Goal: Information Seeking & Learning: Check status

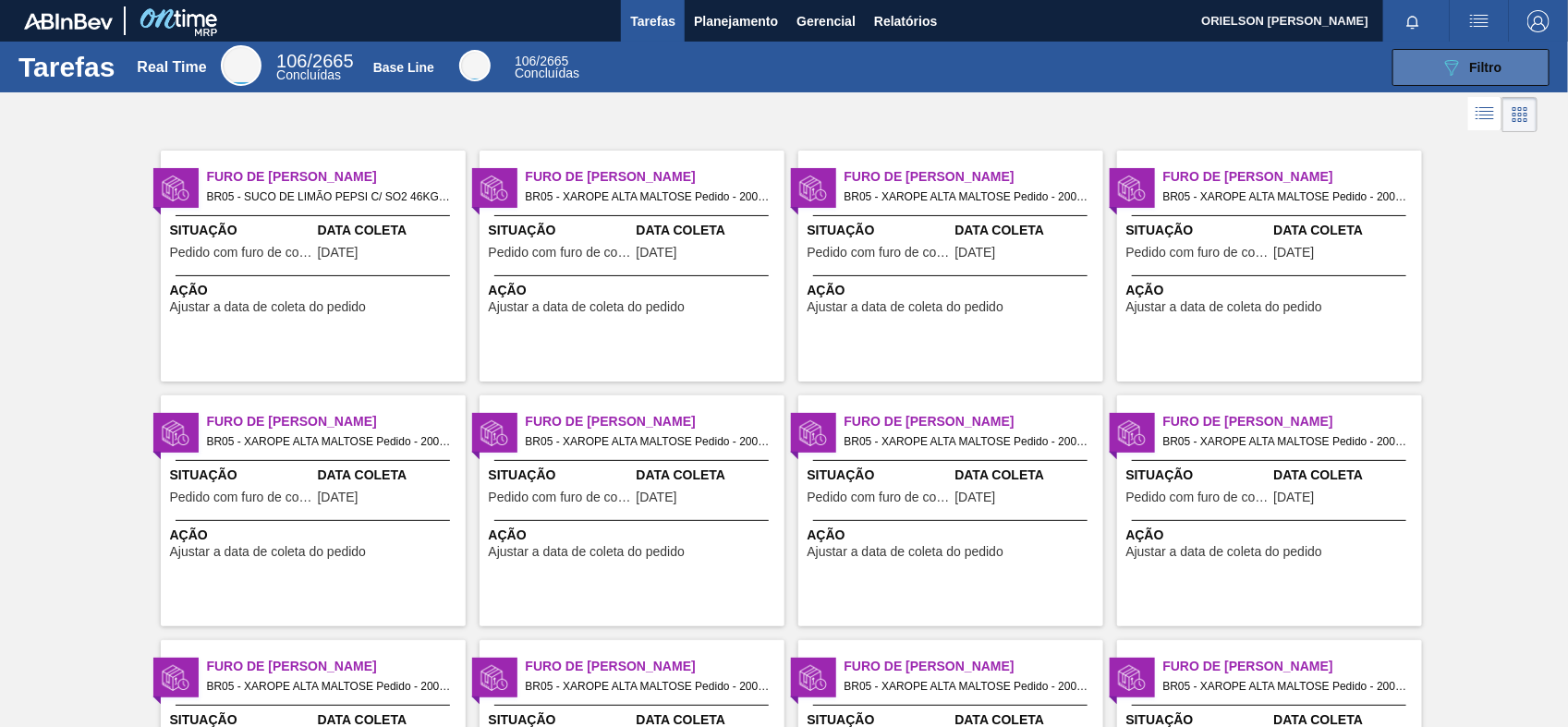
click at [1491, 69] on span "Filtro" at bounding box center [1487, 67] width 33 height 14
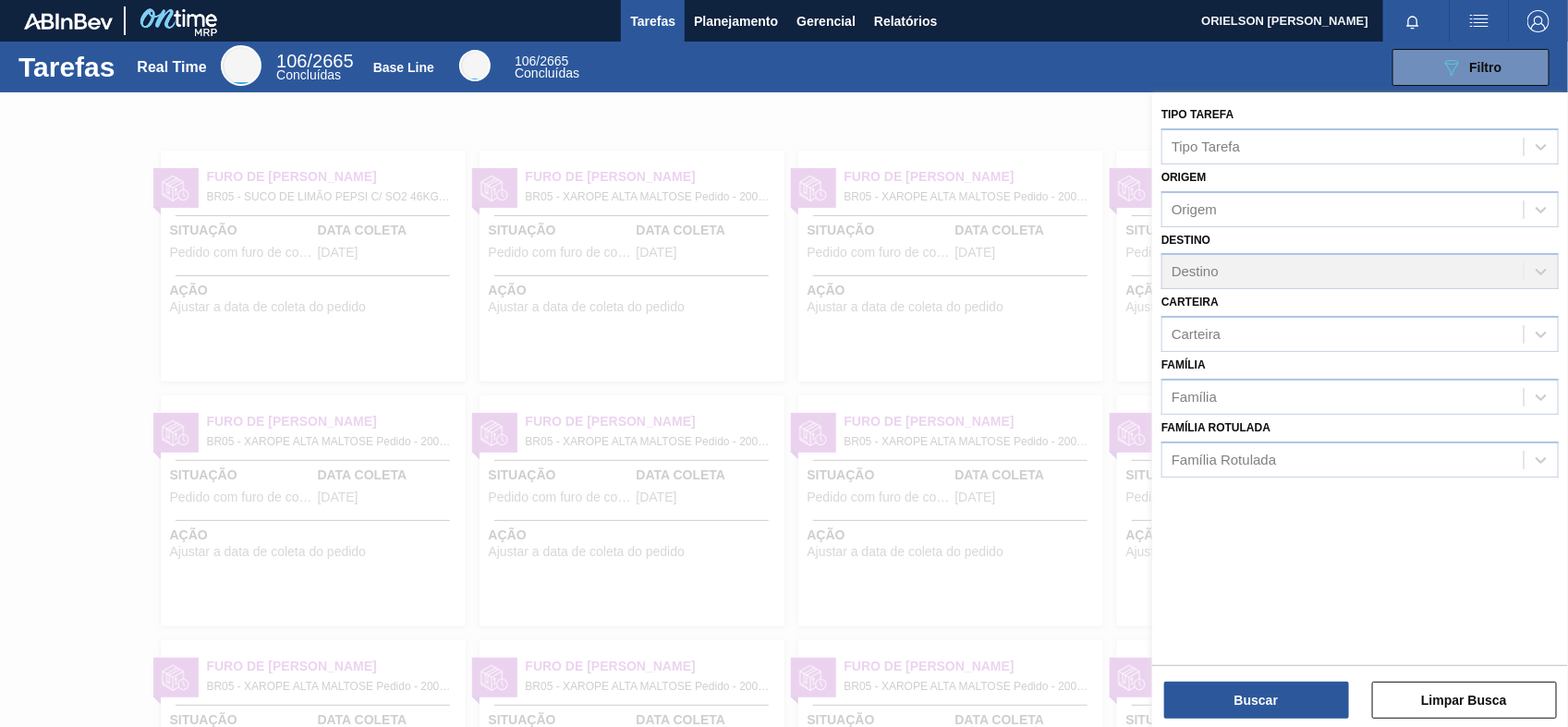
click at [208, 253] on div at bounding box center [784, 456] width 1568 height 727
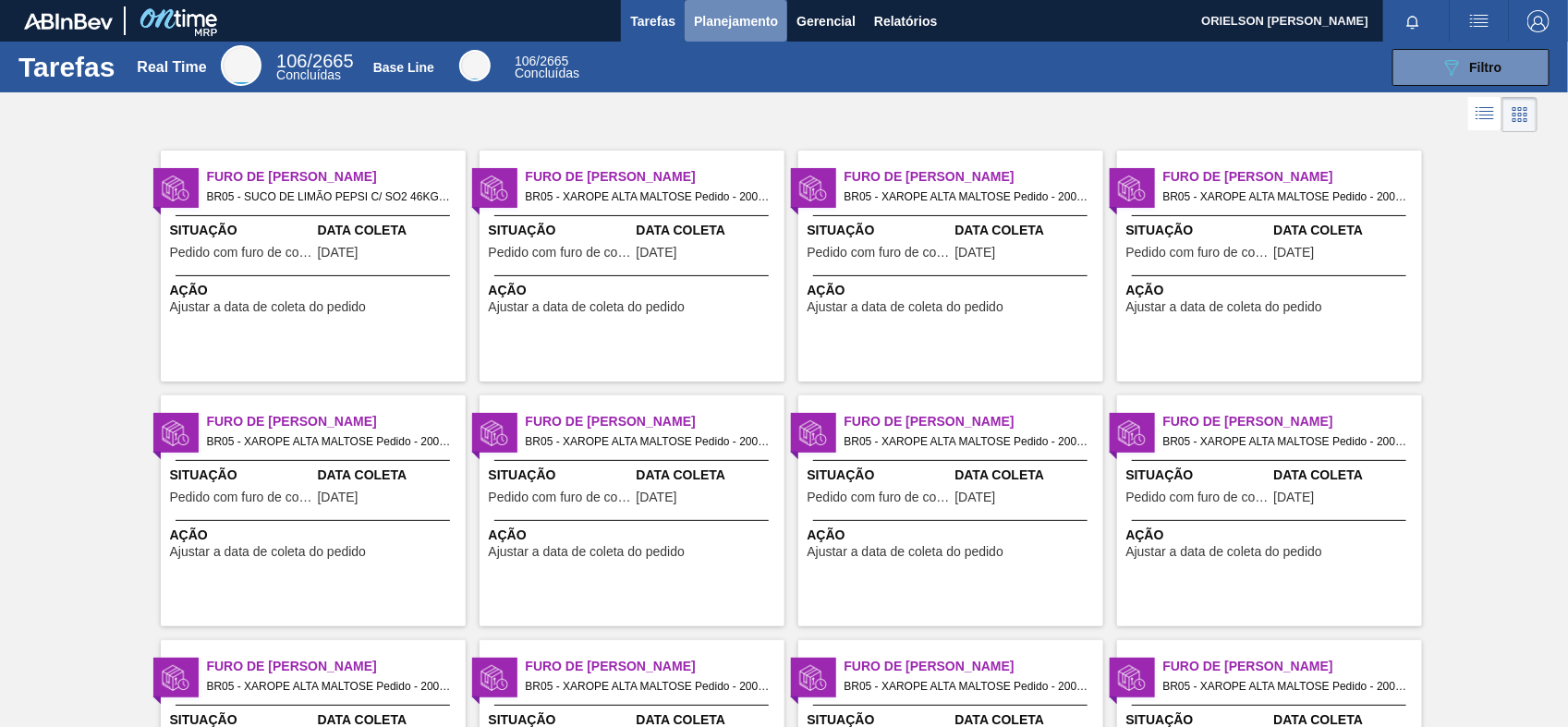
drag, startPoint x: 738, startPoint y: 0, endPoint x: 722, endPoint y: 29, distance: 33.1
click at [722, 29] on span "Planejamento" at bounding box center [737, 21] width 84 height 22
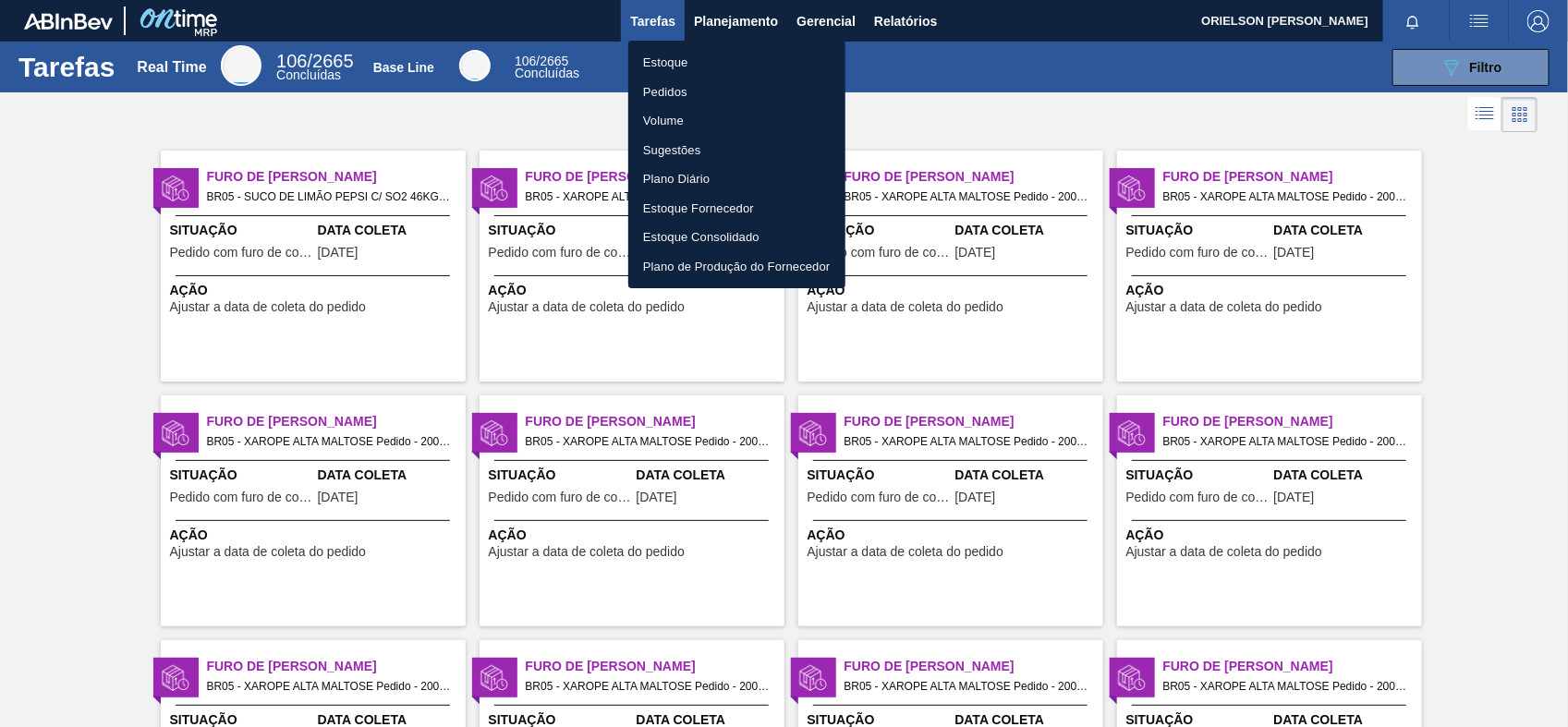
click at [722, 26] on div at bounding box center [784, 364] width 1568 height 727
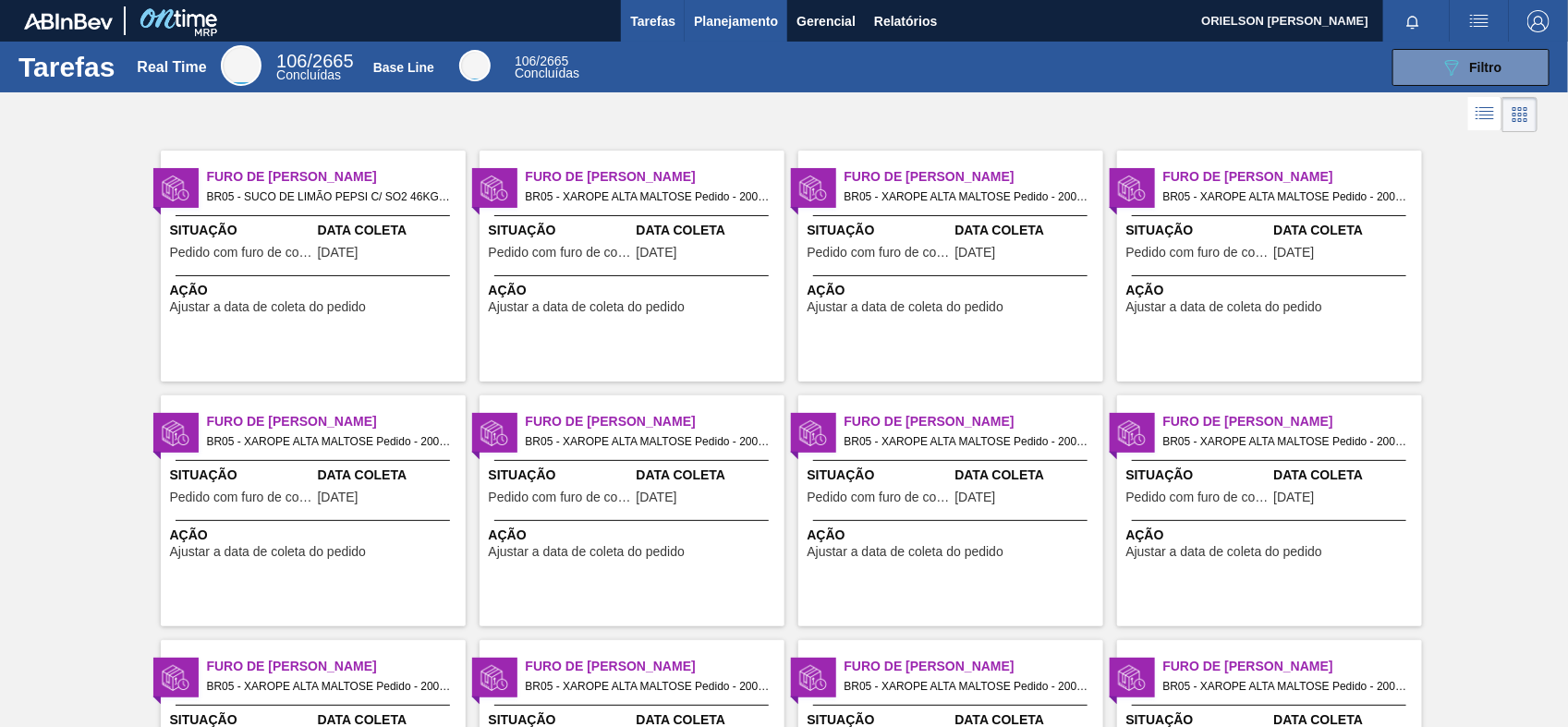
click at [728, 16] on span "Planejamento" at bounding box center [737, 21] width 84 height 22
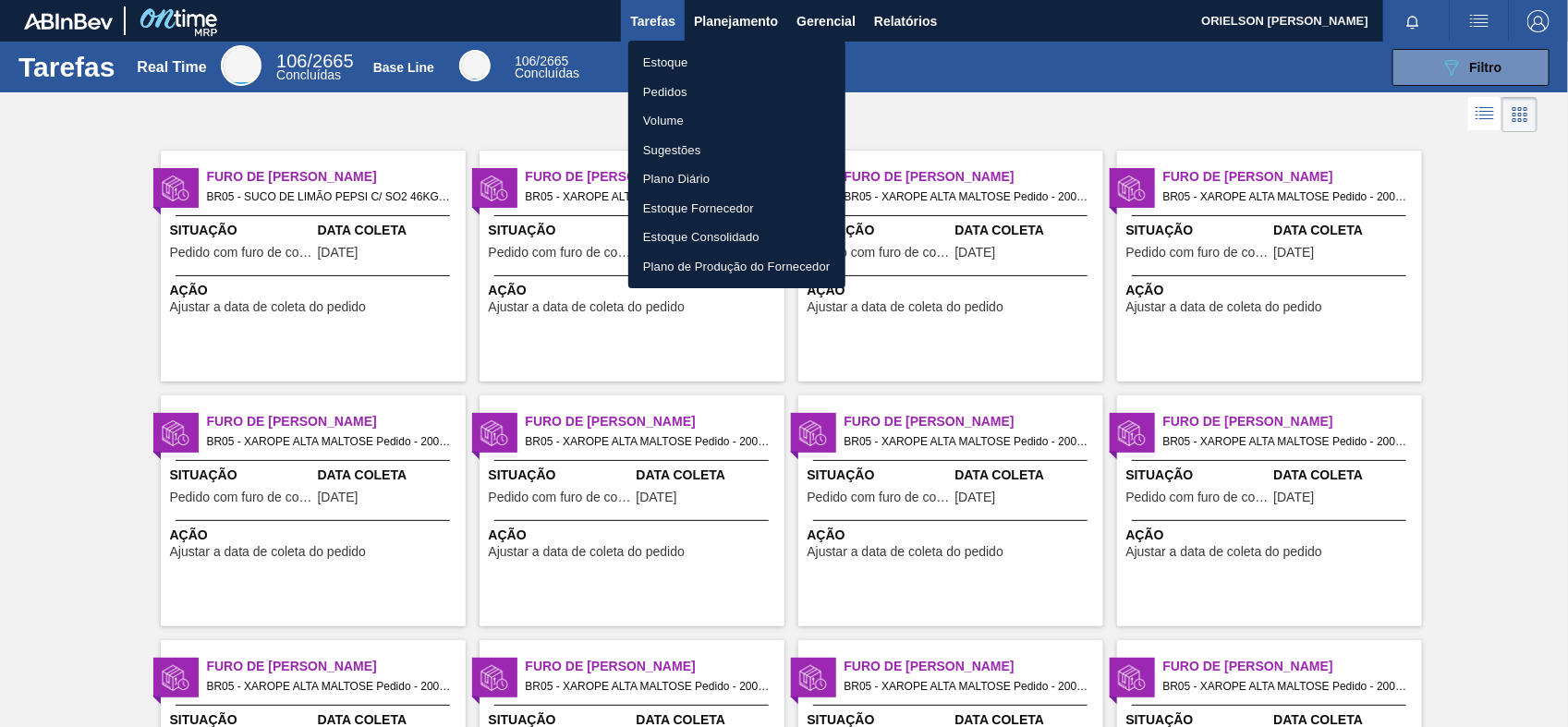
click at [690, 56] on li "Estoque" at bounding box center [737, 62] width 217 height 30
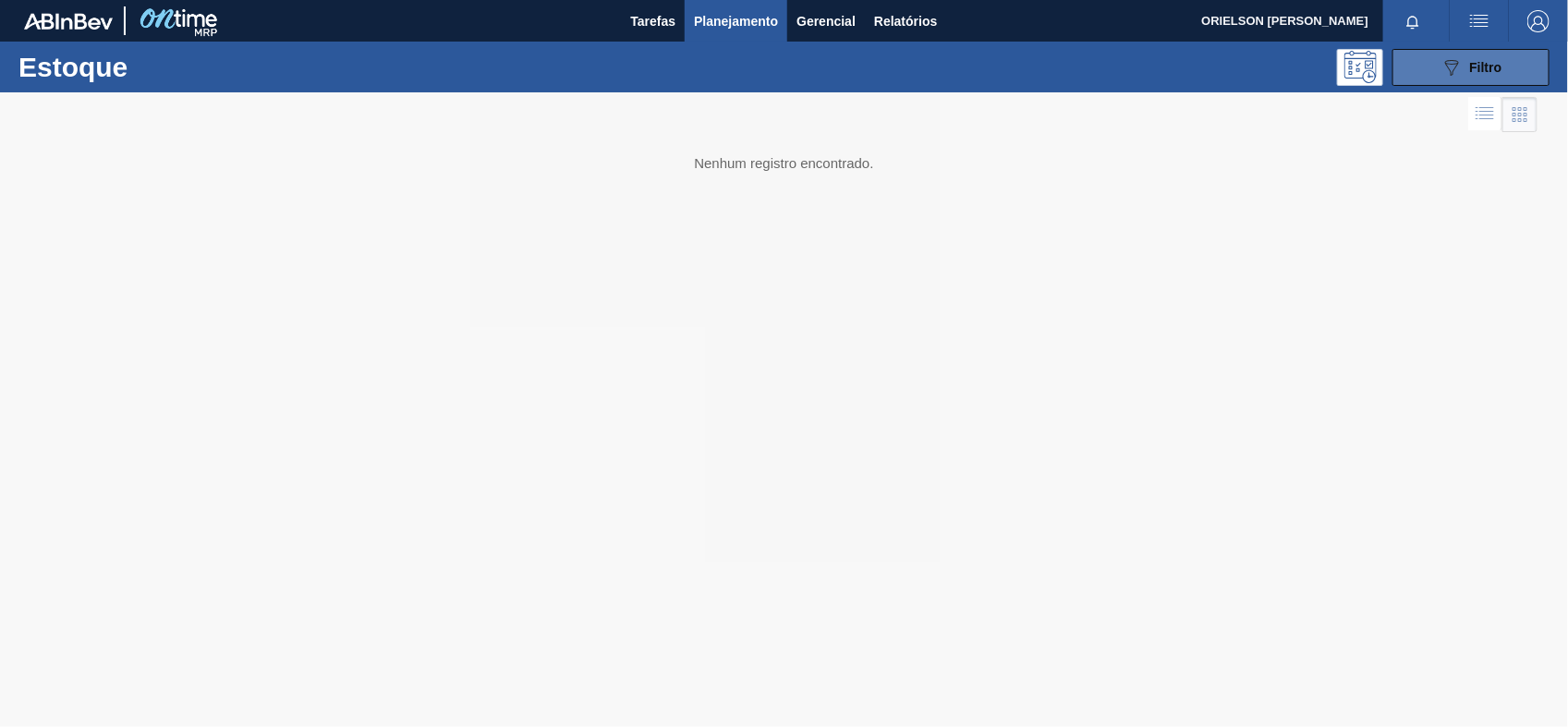
click at [1475, 75] on div "089F7B8B-B2A5-4AFE-B5C0-19BA573D28AC Filtro" at bounding box center [1471, 67] width 62 height 22
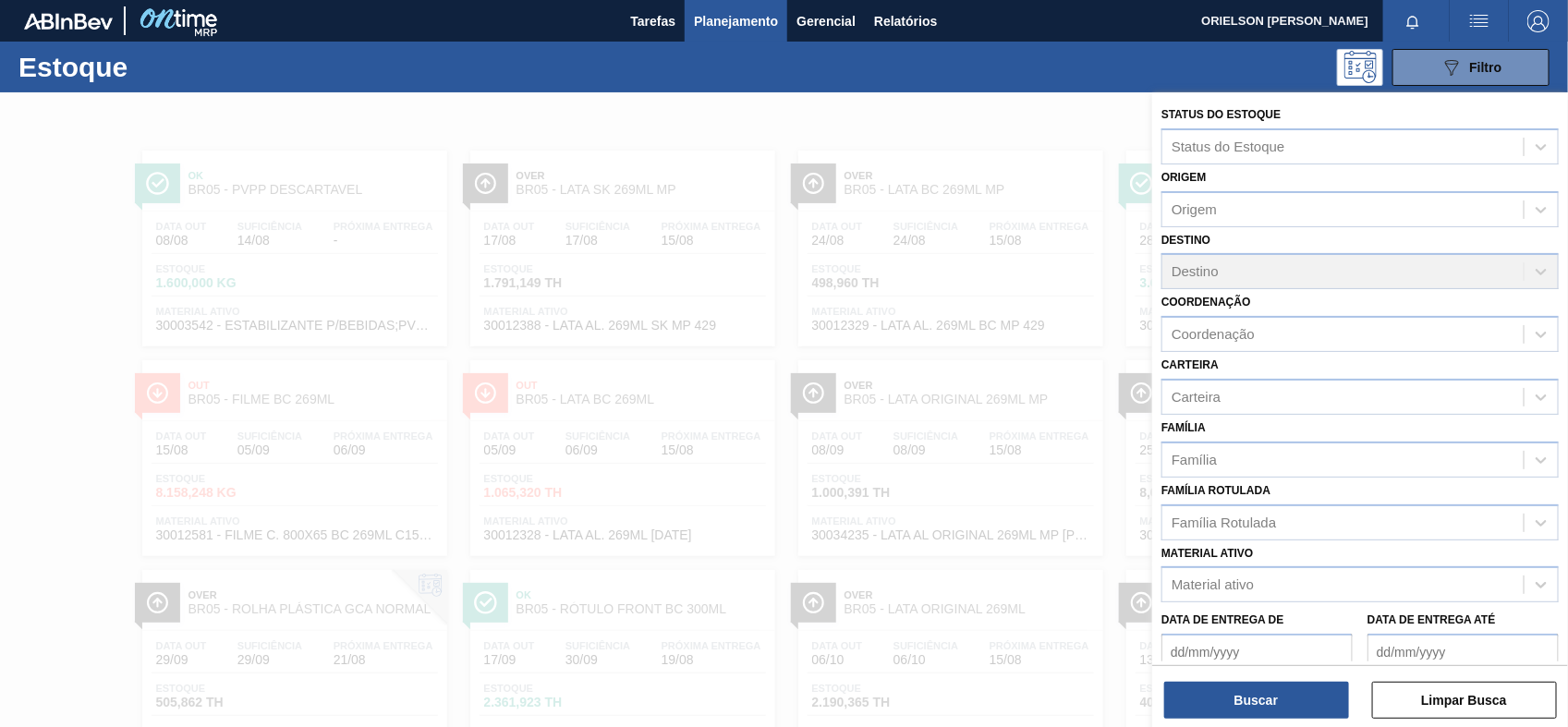
drag, startPoint x: 1244, startPoint y: 69, endPoint x: 1249, endPoint y: 56, distance: 13.9
click at [1245, 65] on div "089F7B8B-B2A5-4AFE-B5C0-19BA573D28AC Filtro" at bounding box center [923, 67] width 1270 height 37
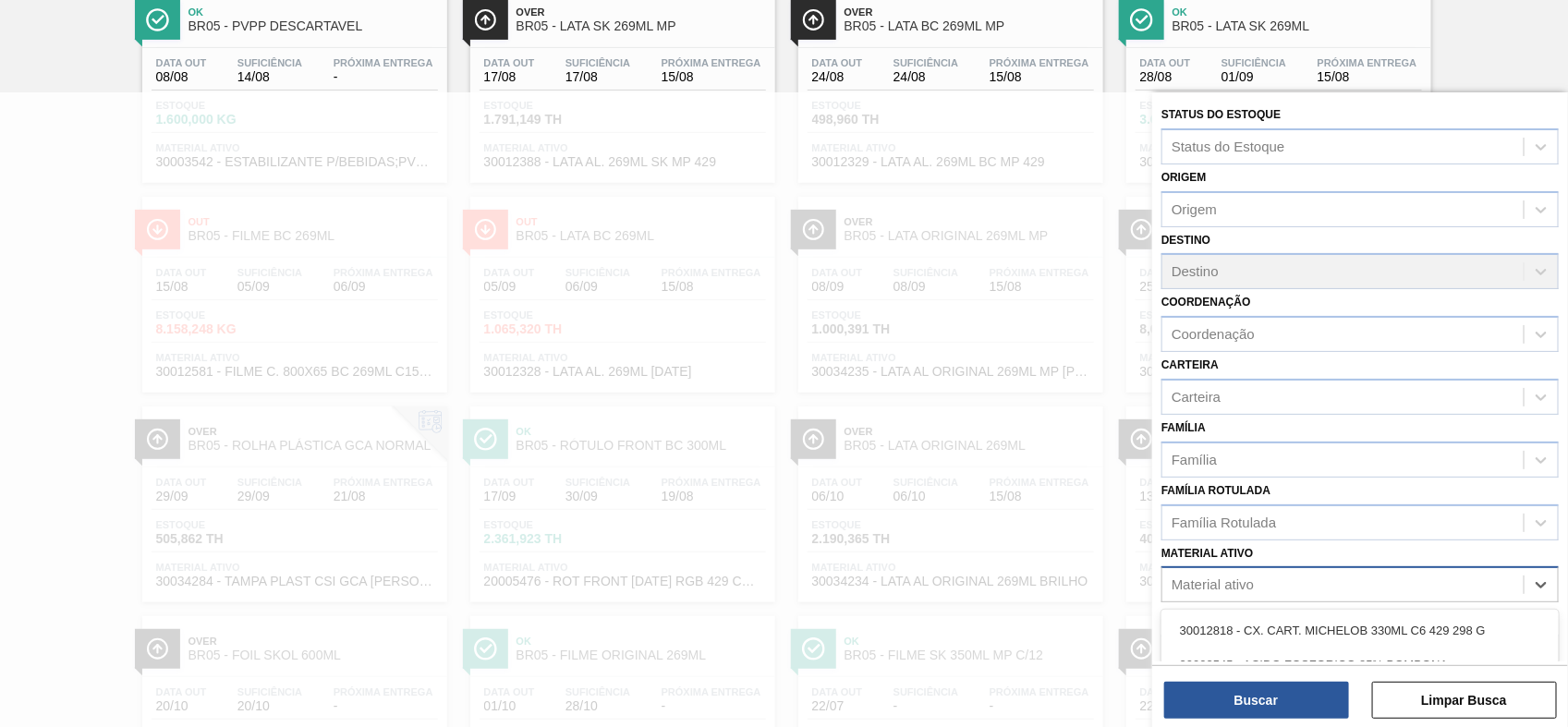
click at [1236, 579] on div "Material ativo" at bounding box center [1213, 585] width 82 height 15
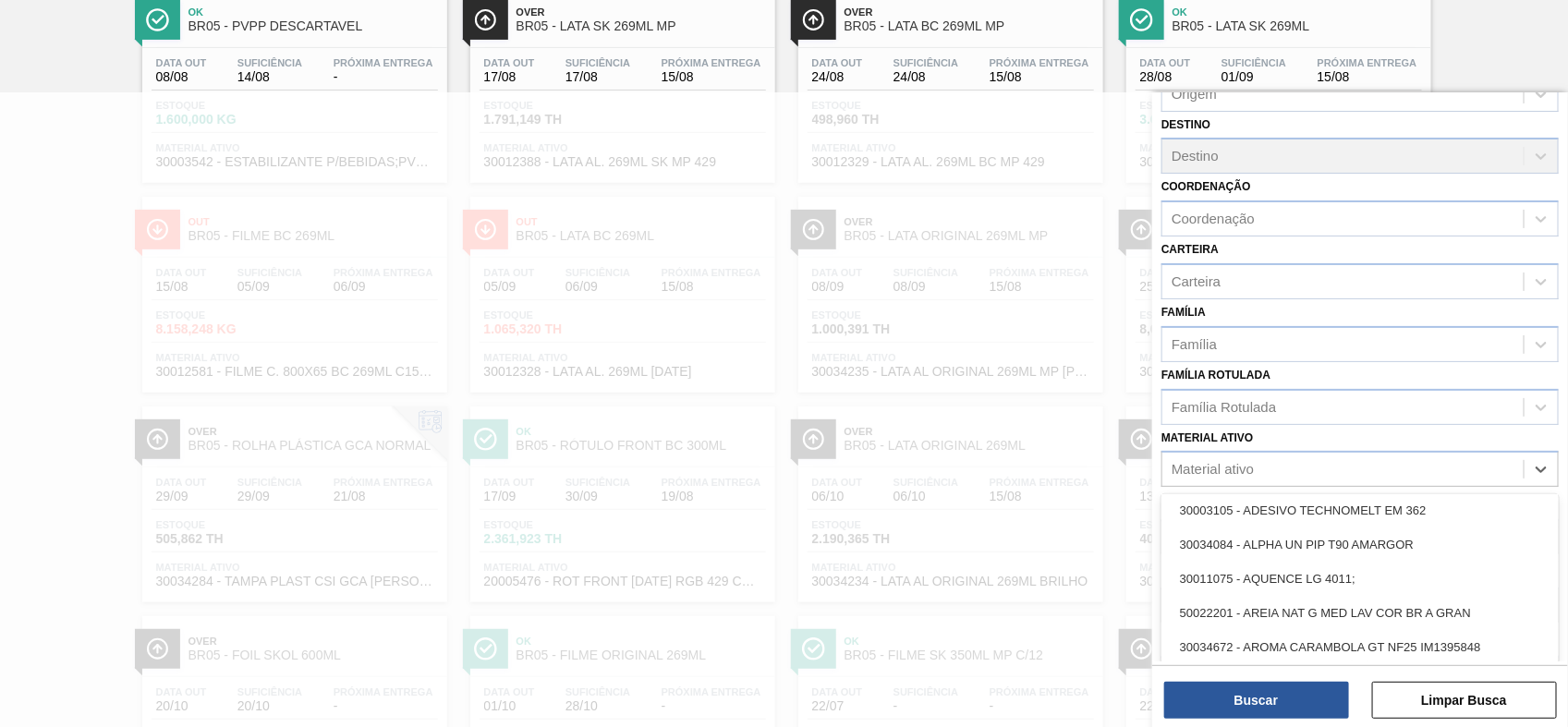
scroll to position [578, 0]
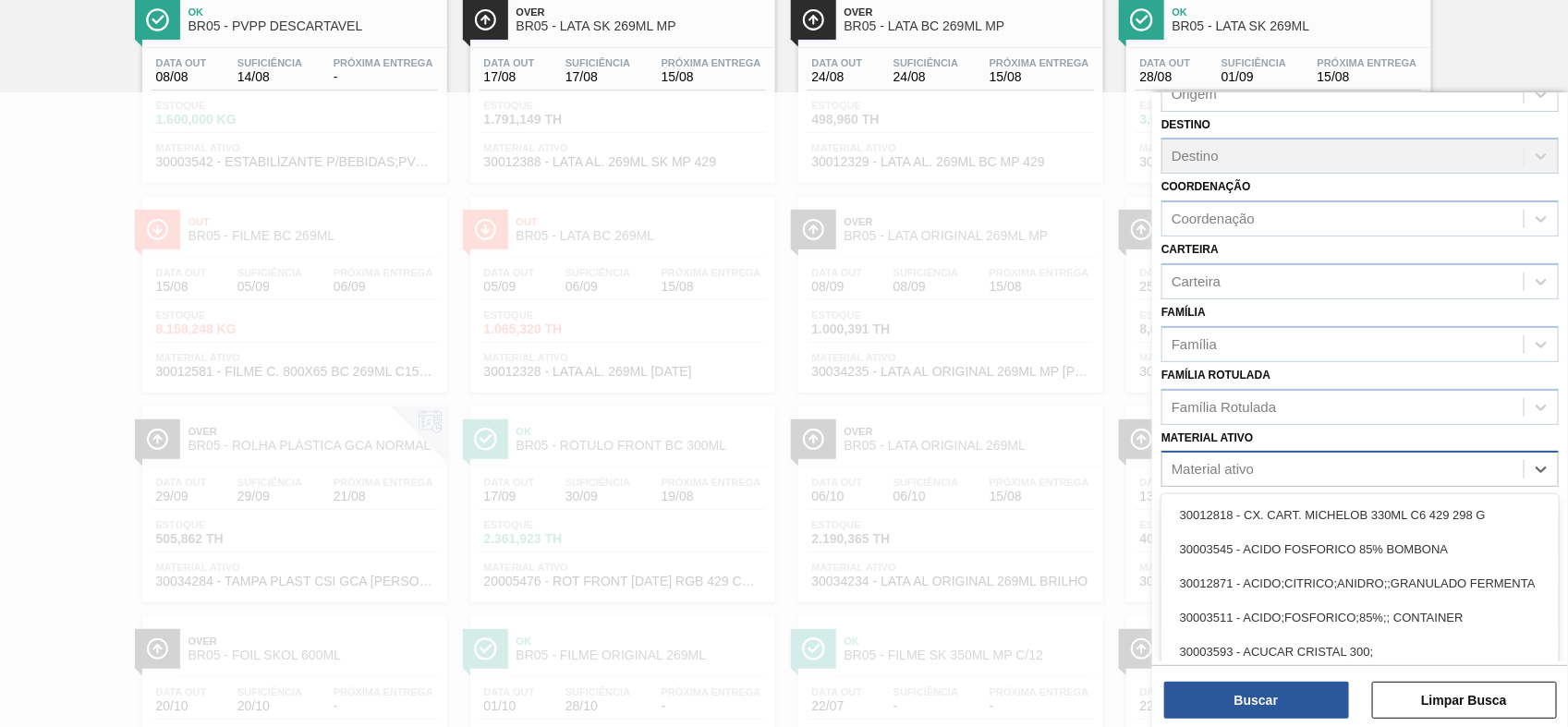
click at [1232, 467] on div "Material ativo" at bounding box center [1213, 470] width 82 height 15
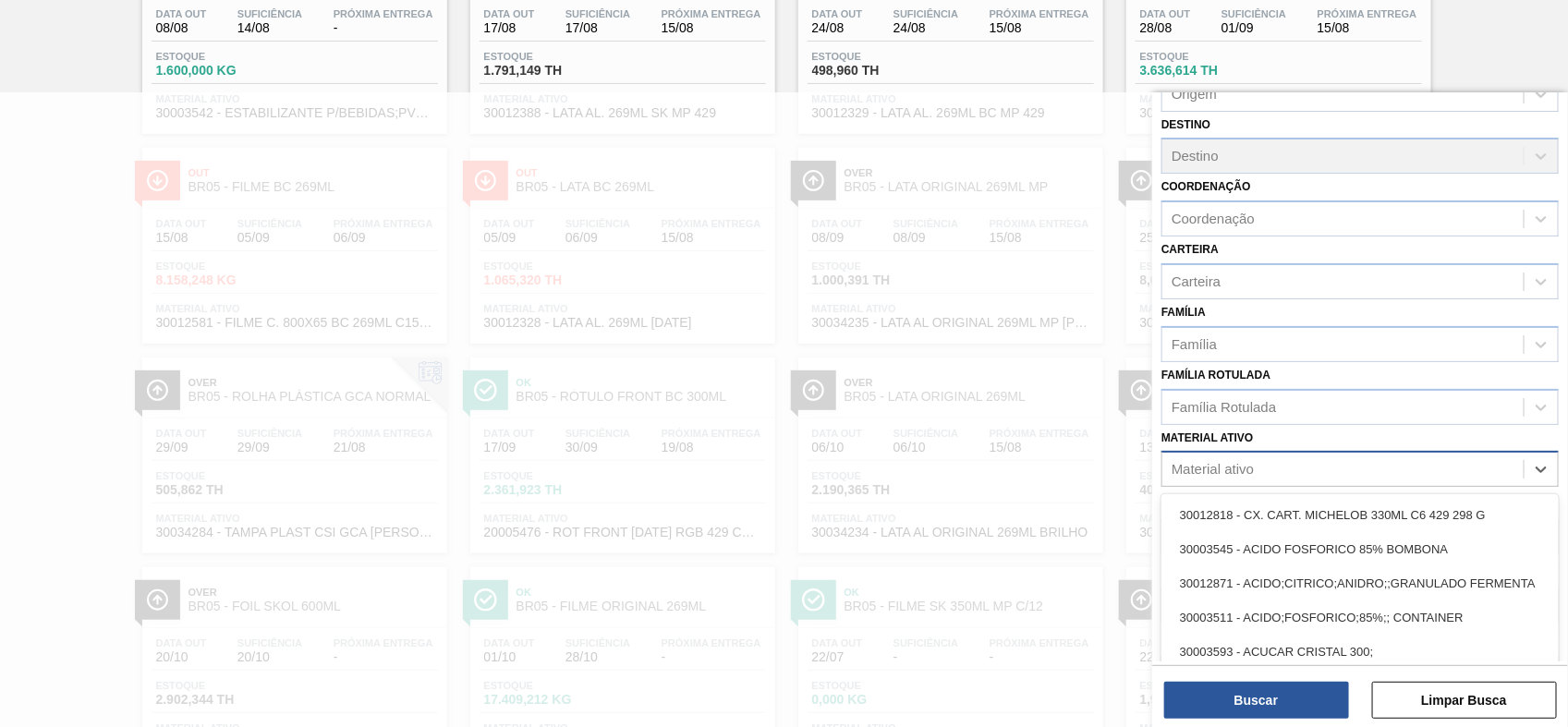
paste ativo "30003623"
type ativo "30003623"
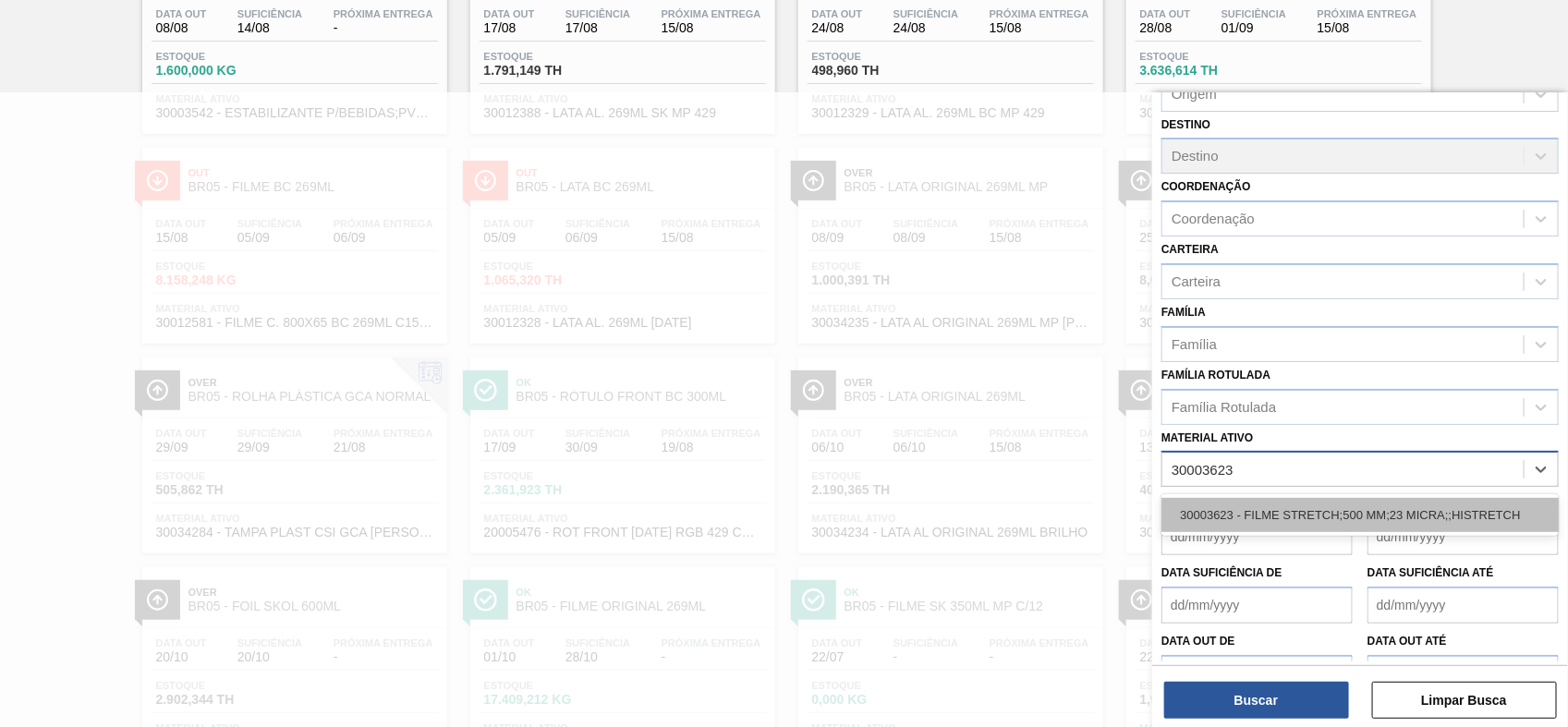
click at [1250, 508] on div "30003623 - FILME STRETCH;500 MM;23 MICRA;;HISTRETCH" at bounding box center [1359, 516] width 397 height 34
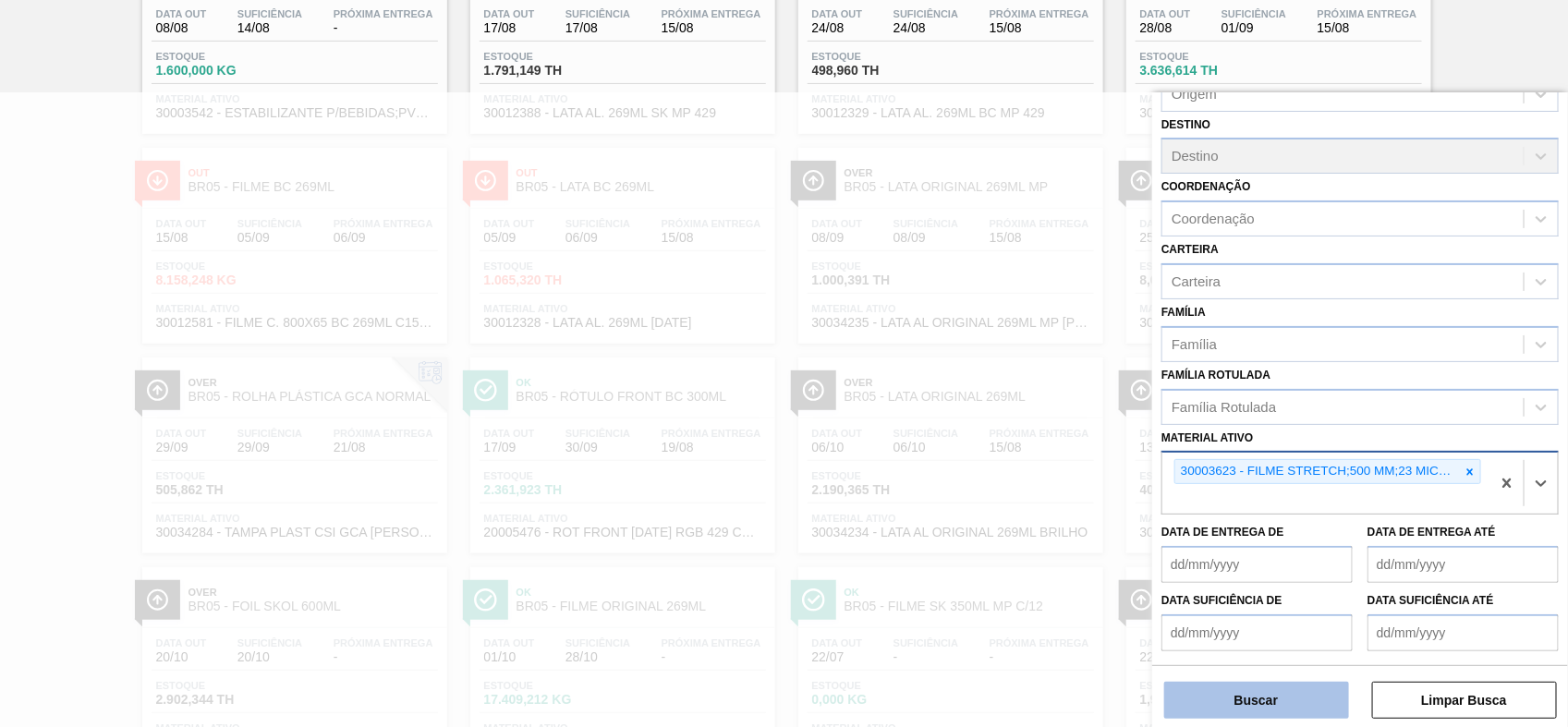
click at [1303, 707] on button "Buscar" at bounding box center [1256, 700] width 185 height 37
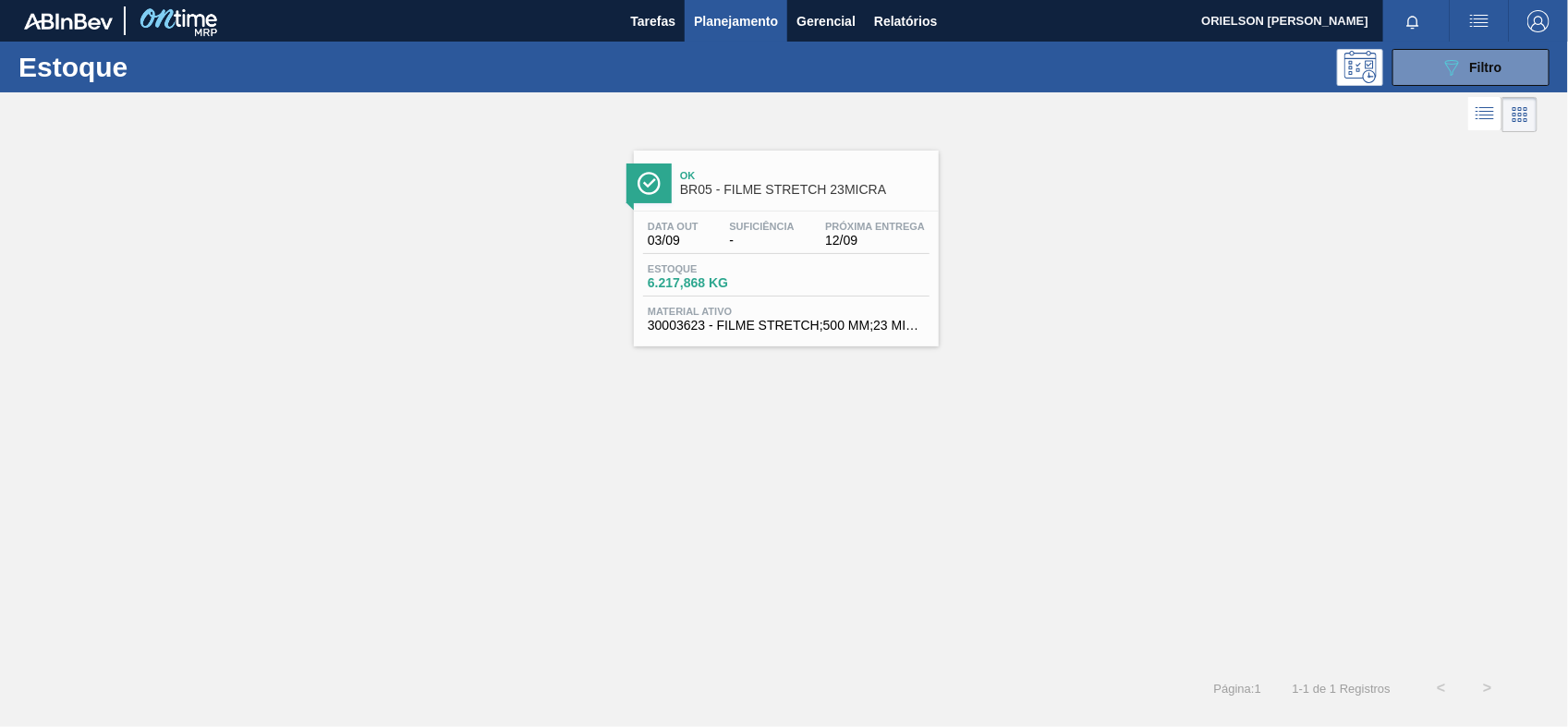
scroll to position [0, 0]
click at [705, 280] on span "6.217,868 KG" at bounding box center [712, 283] width 129 height 13
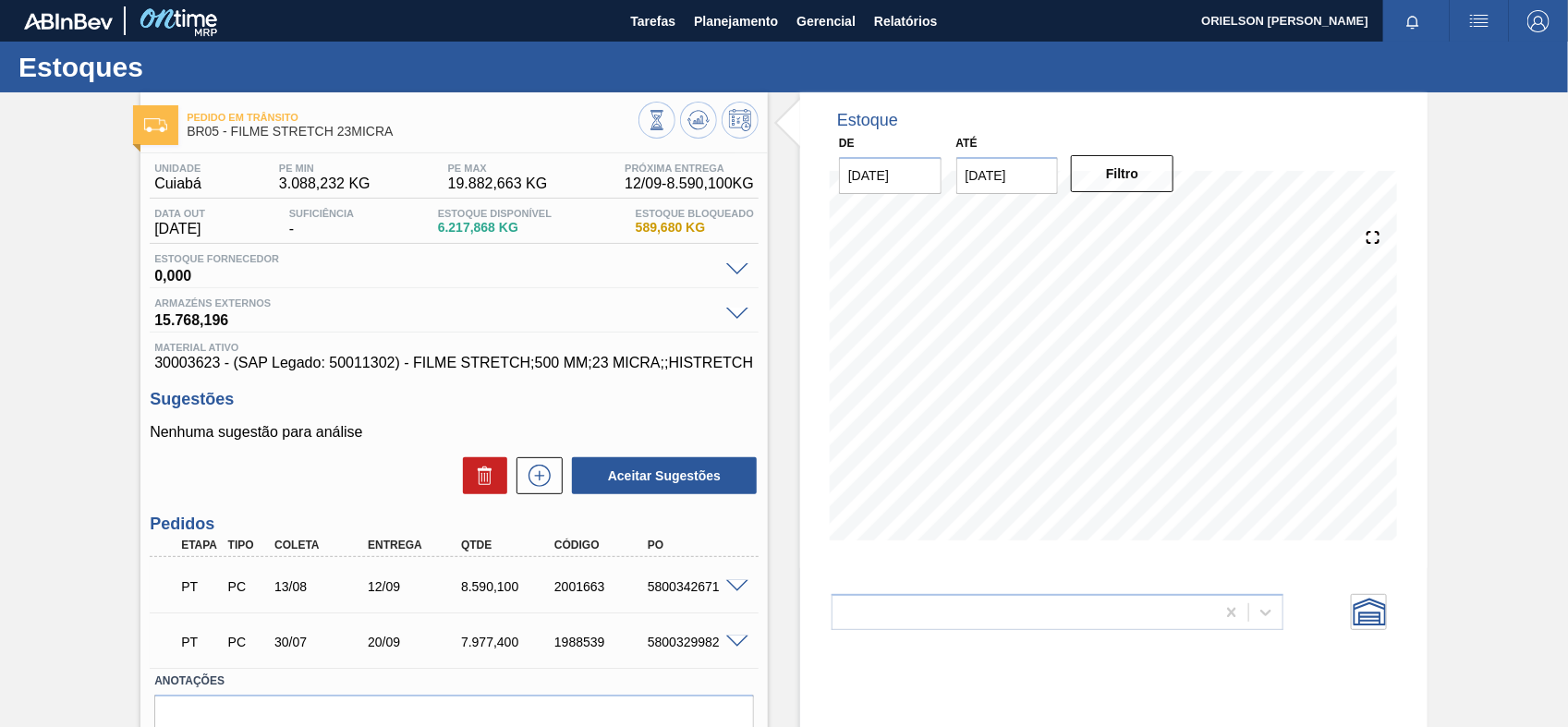
scroll to position [95, 0]
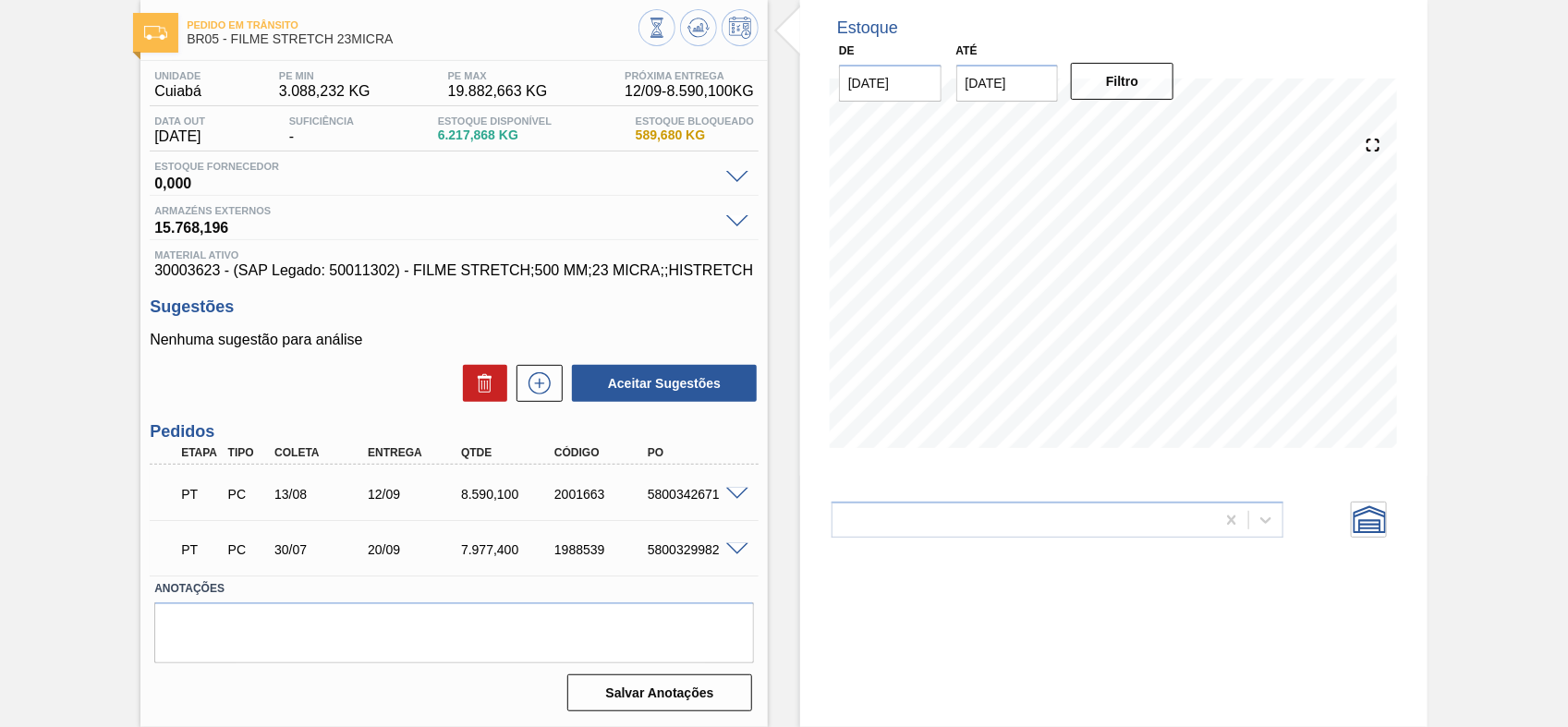
click at [277, 508] on div "PT PC 13/08 12/09 8.590,100 2001663 5800342671" at bounding box center [449, 493] width 560 height 37
click at [342, 497] on div "13/08" at bounding box center [321, 494] width 103 height 14
drag, startPoint x: 367, startPoint y: 496, endPoint x: 407, endPoint y: 495, distance: 40.0
click at [407, 495] on div "12/09" at bounding box center [415, 494] width 103 height 14
copy div "12/09"
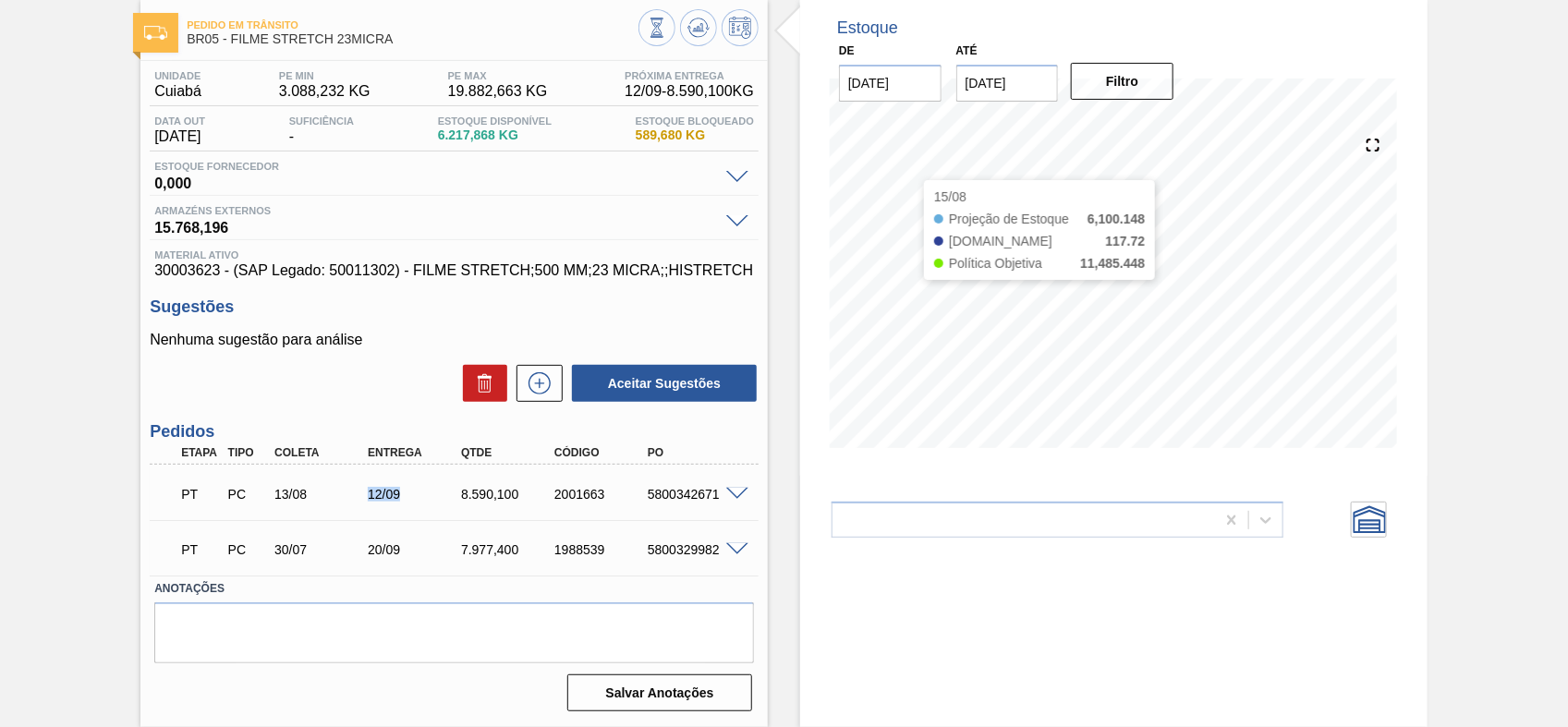
scroll to position [0, 0]
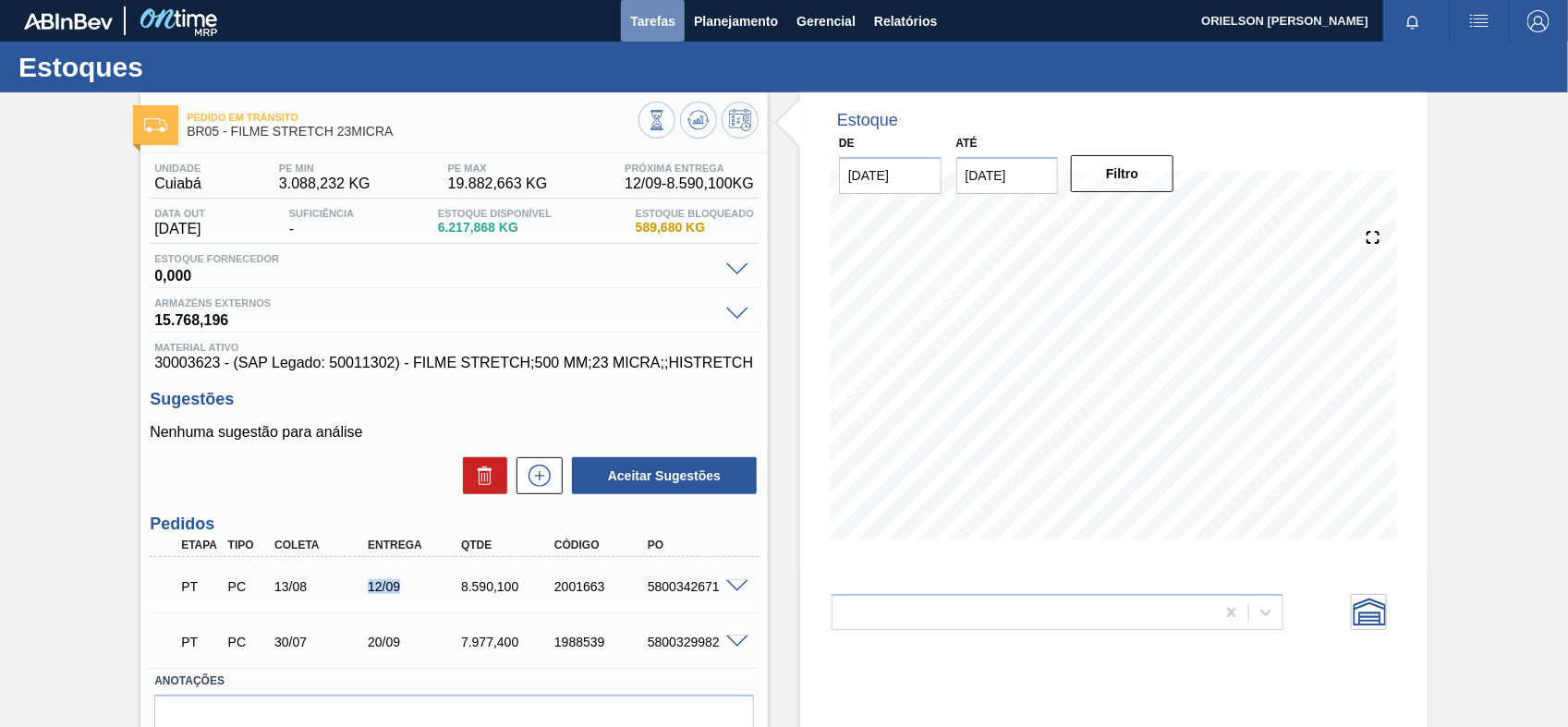
click at [666, 16] on span "Tarefas" at bounding box center [652, 21] width 45 height 22
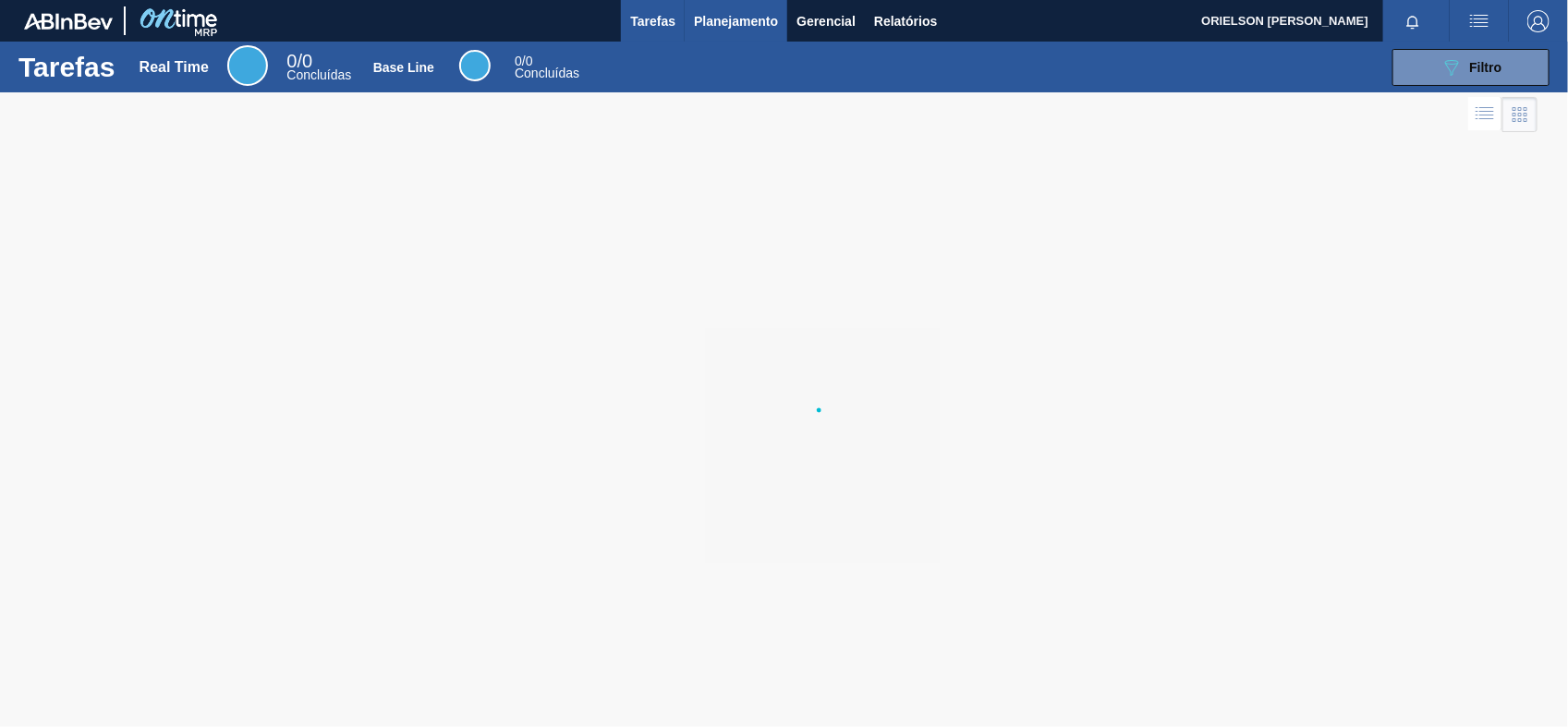
click at [710, 20] on span "Planejamento" at bounding box center [737, 21] width 84 height 22
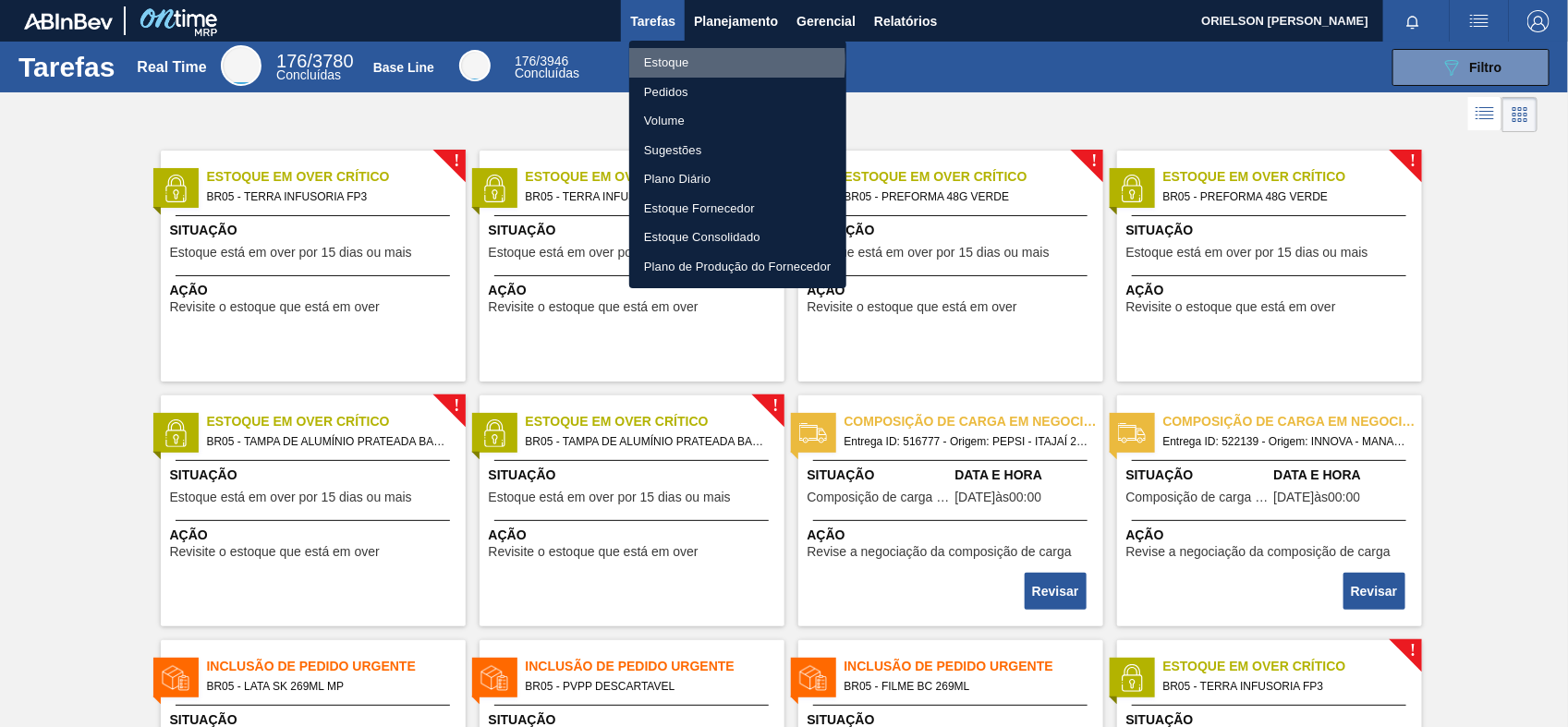
drag, startPoint x: 687, startPoint y: 61, endPoint x: 860, endPoint y: 107, distance: 179.0
click at [686, 60] on li "Estoque" at bounding box center [738, 62] width 217 height 30
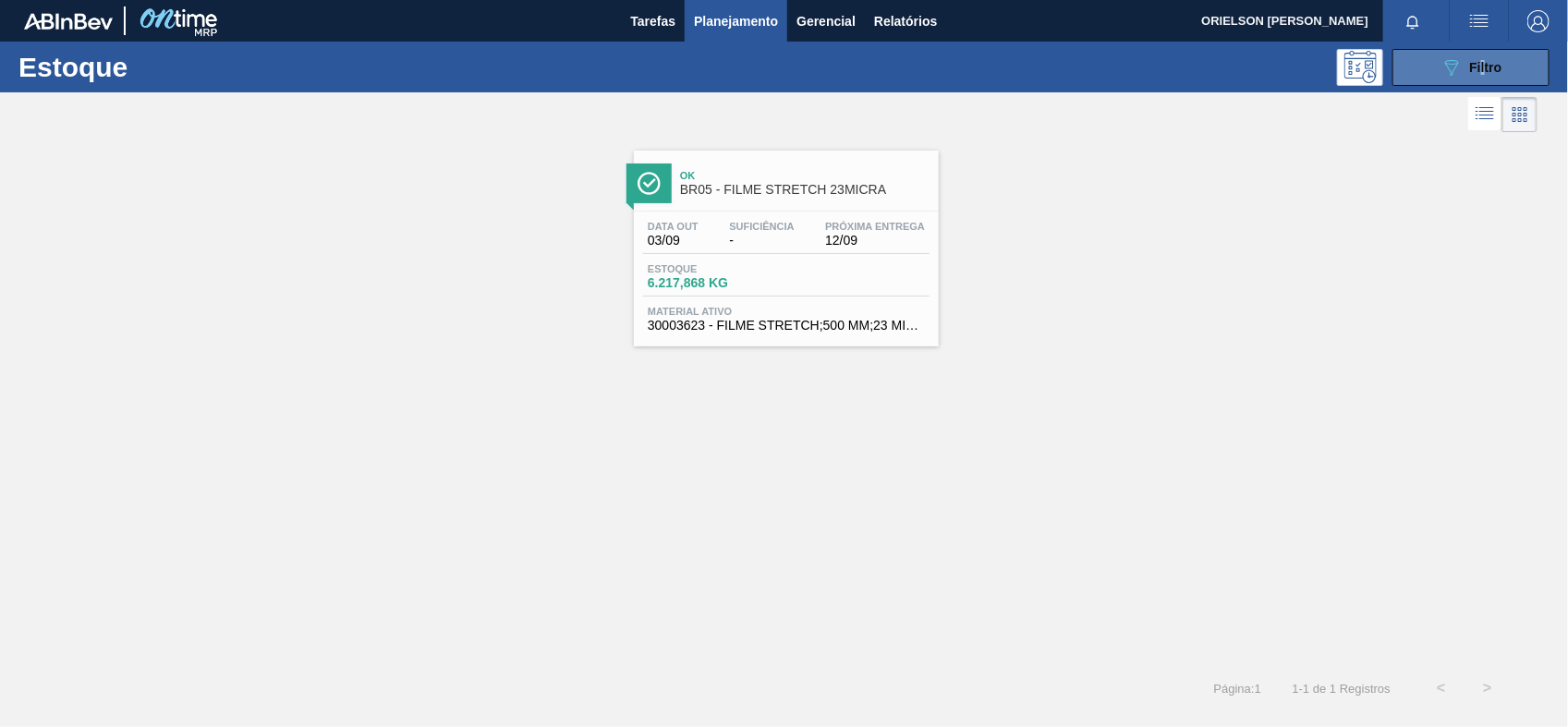
click at [1482, 84] on div "Estoque 089F7B8B-B2A5-4AFE-B5C0-19BA573D28AC Filtro" at bounding box center [784, 66] width 1568 height 51
click at [1477, 77] on div "089F7B8B-B2A5-4AFE-B5C0-19BA573D28AC Filtro" at bounding box center [1471, 67] width 62 height 22
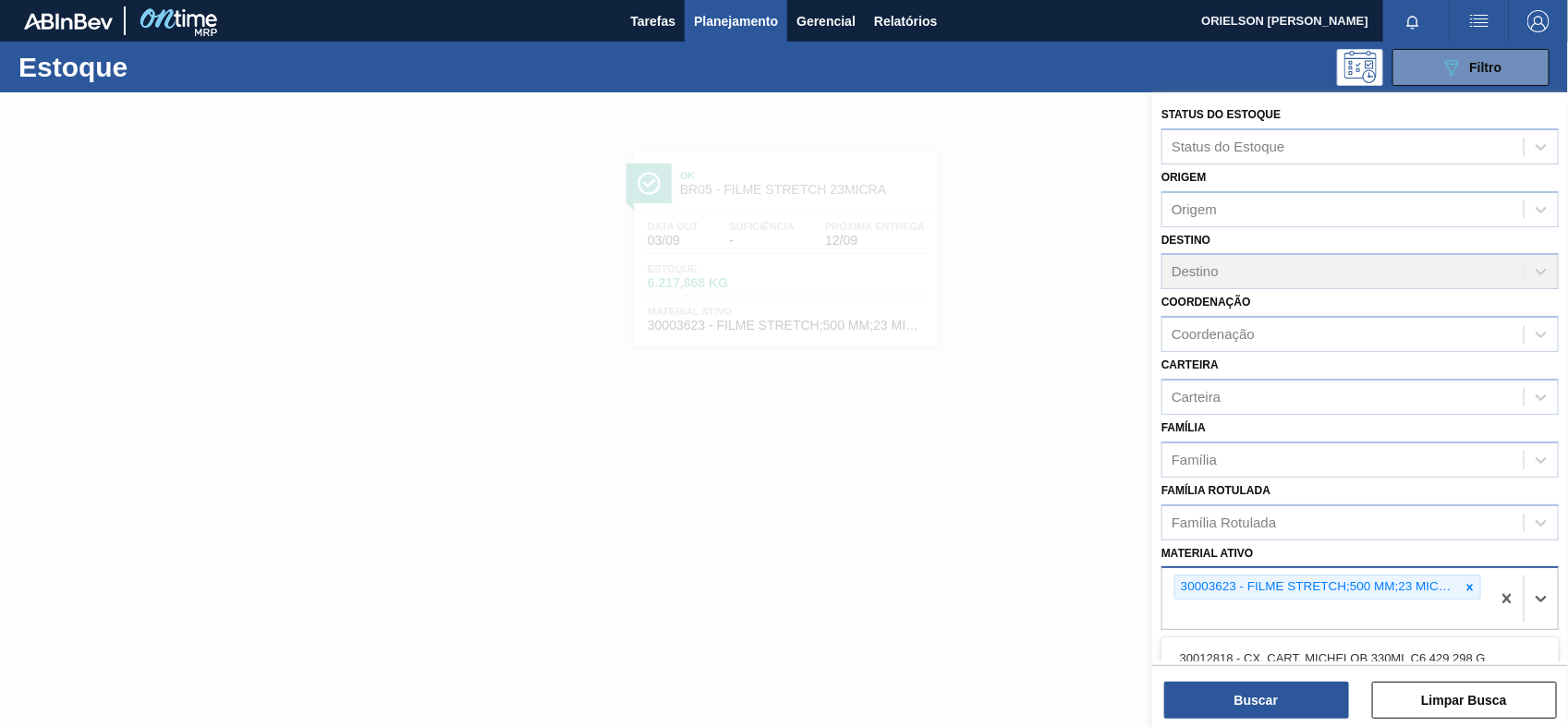
click at [1292, 607] on div "30003623 - FILME STRETCH;500 MM;23 MICRA;;HISTRETCH" at bounding box center [1326, 599] width 328 height 61
paste ativo "30002268"
type ativo "30002268"
click at [1317, 695] on button "Buscar" at bounding box center [1256, 700] width 185 height 37
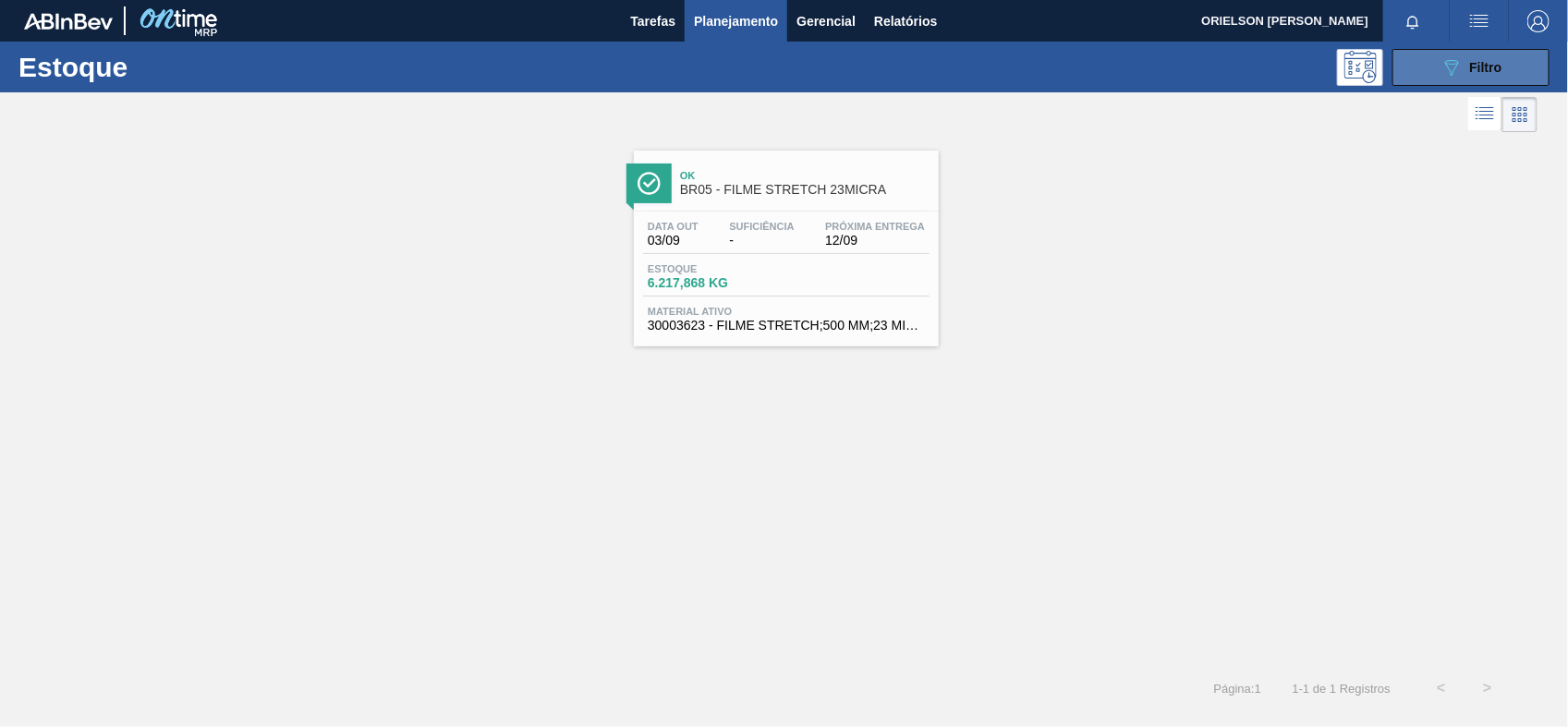
click at [1429, 74] on button "089F7B8B-B2A5-4AFE-B5C0-19BA573D28AC Filtro" at bounding box center [1471, 67] width 157 height 37
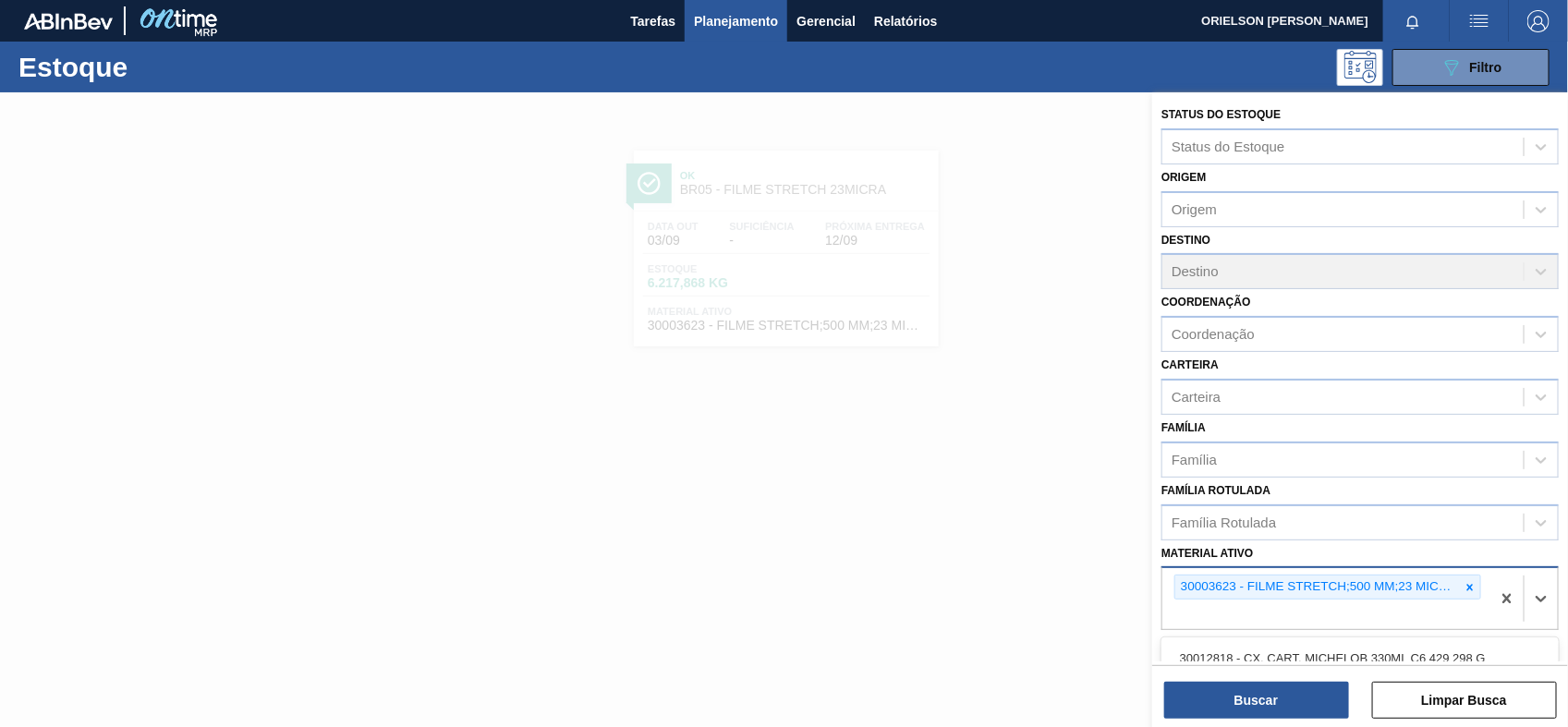
click at [1245, 602] on div "30003623 - FILME STRETCH;500 MM;23 MICRA;;HISTRETCH" at bounding box center [1326, 599] width 328 height 61
paste ativo "30002268"
type ativo "30002268"
click at [1239, 643] on div "30002268 - LACRE CHOPP BC CLARO AF IN65" at bounding box center [1359, 658] width 397 height 34
click at [1269, 722] on div "Status do Estoque Status do Estoque Origem Origem Destino Destino Coordenação C…" at bounding box center [1360, 412] width 416 height 639
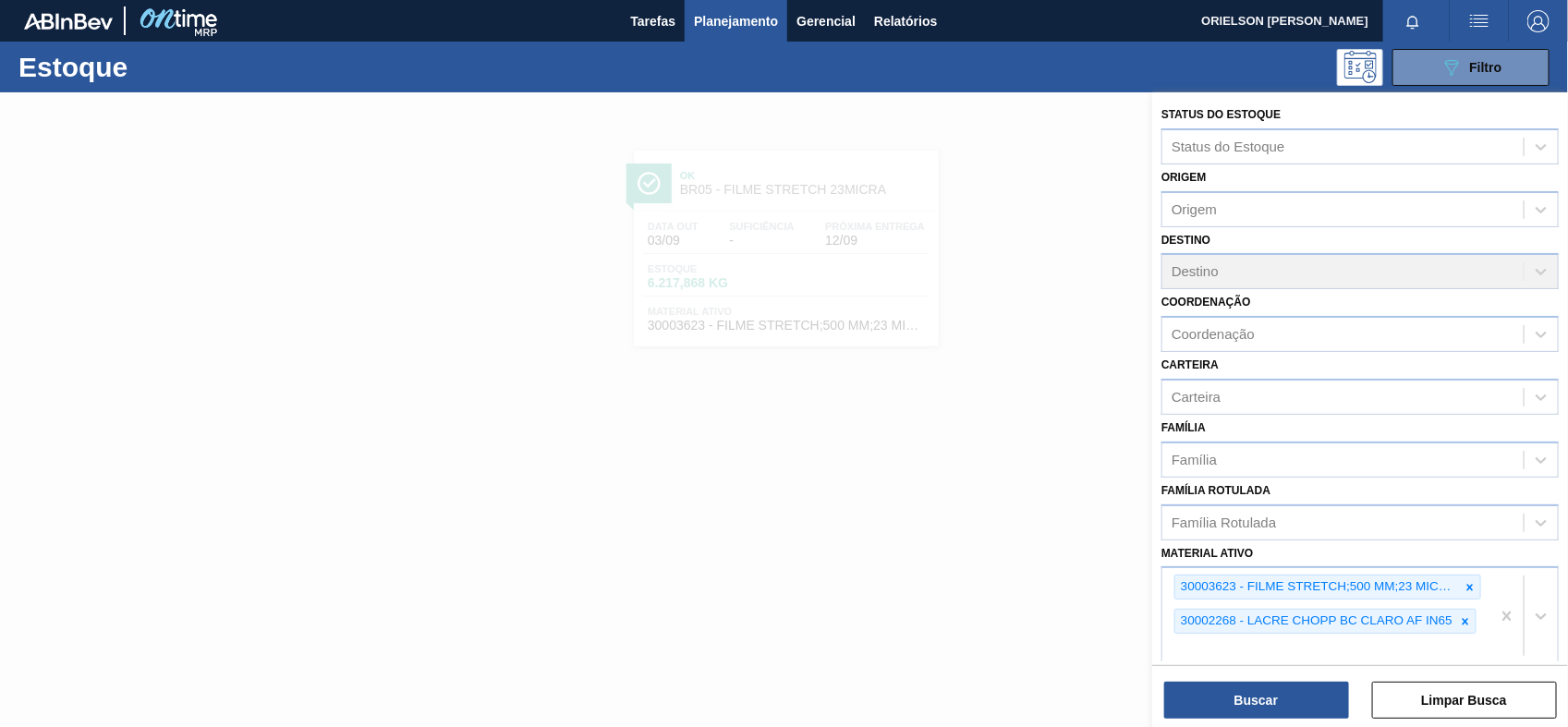
drag, startPoint x: 1254, startPoint y: 705, endPoint x: 1248, endPoint y: 695, distance: 11.7
click at [1254, 702] on button "Buscar" at bounding box center [1256, 700] width 185 height 37
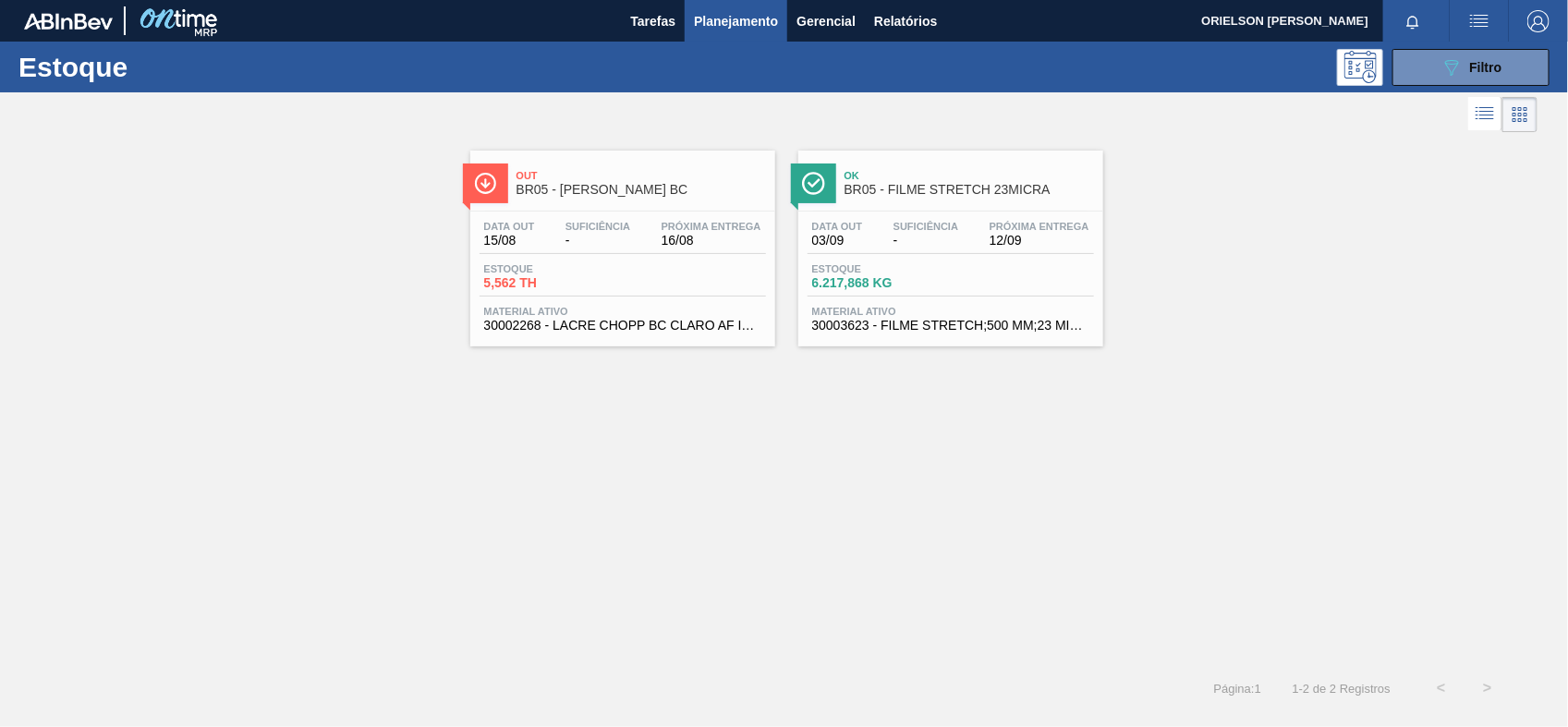
click at [685, 292] on div "Estoque 5,562 TH" at bounding box center [622, 279] width 286 height 33
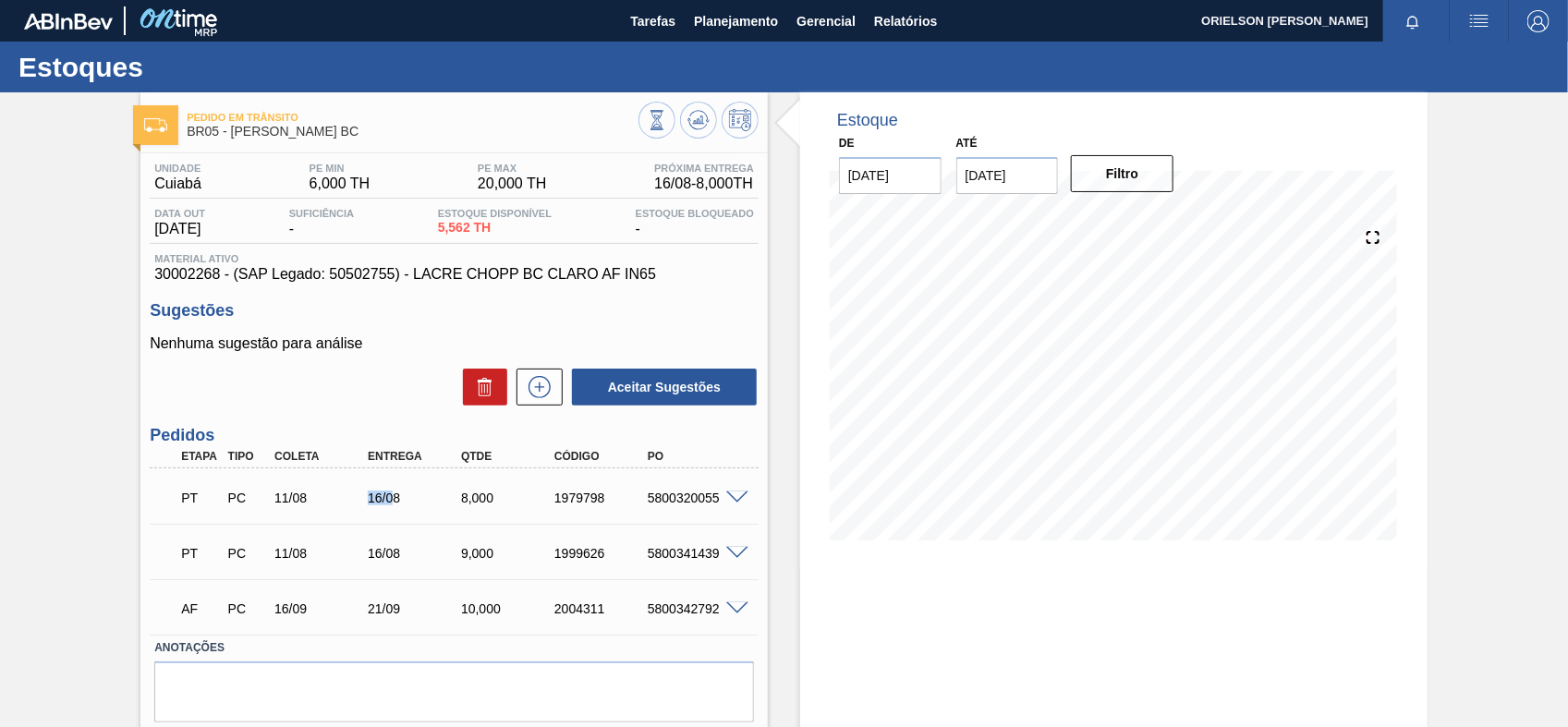
drag, startPoint x: 367, startPoint y: 504, endPoint x: 391, endPoint y: 504, distance: 24.0
click at [391, 504] on div "16/08" at bounding box center [415, 497] width 103 height 14
click at [403, 500] on div "16/08" at bounding box center [415, 497] width 103 height 14
click at [219, 658] on label "Anotações" at bounding box center [453, 649] width 600 height 27
